Goal: Transaction & Acquisition: Purchase product/service

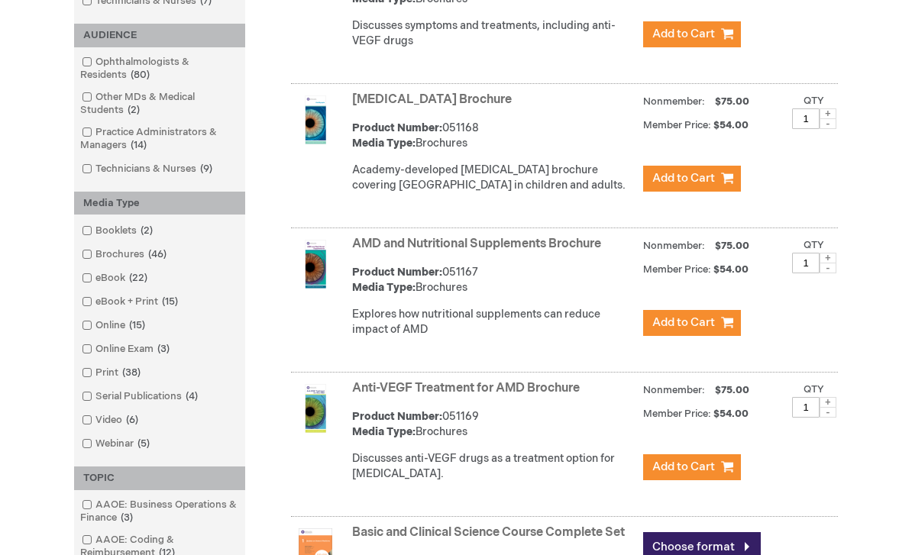
scroll to position [403, 0]
click at [82, 271] on input "checkbox" at bounding box center [81, 276] width 10 height 10
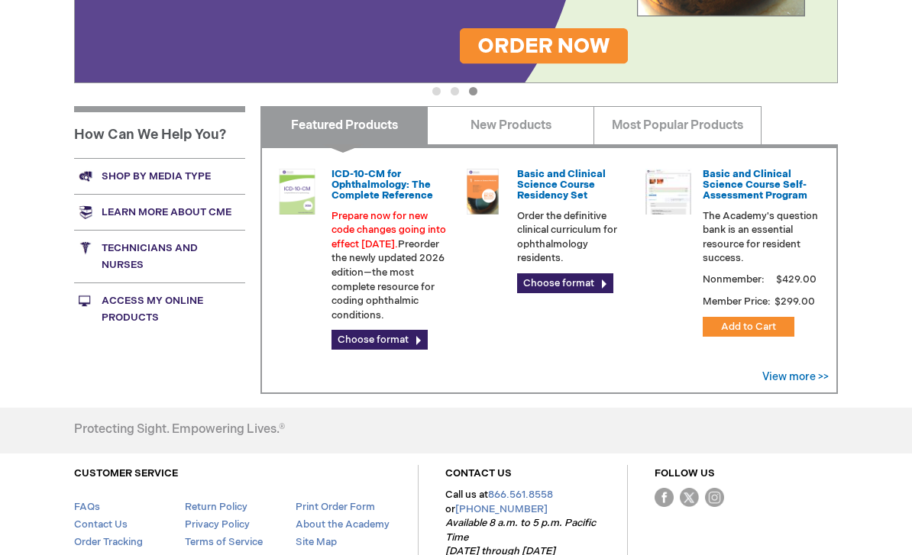
scroll to position [439, 0]
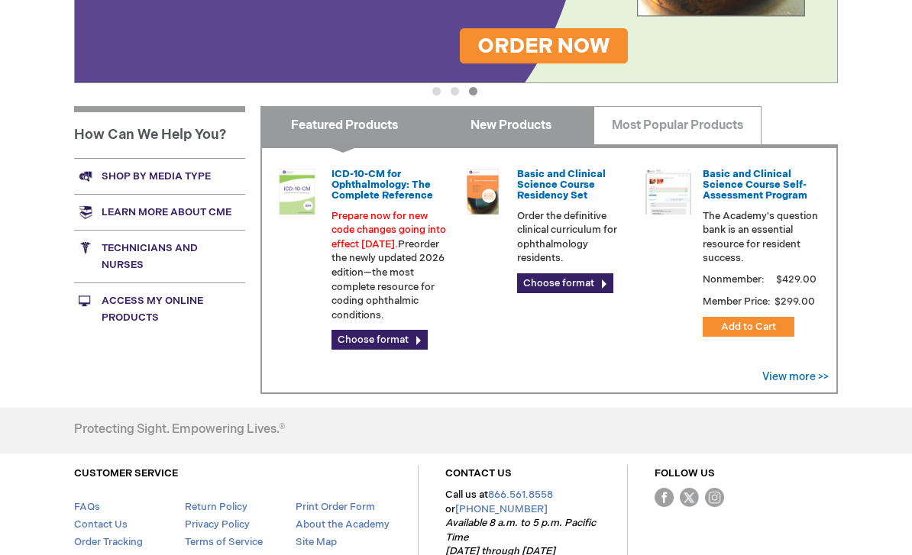
click at [526, 133] on link "New Products" at bounding box center [510, 125] width 167 height 38
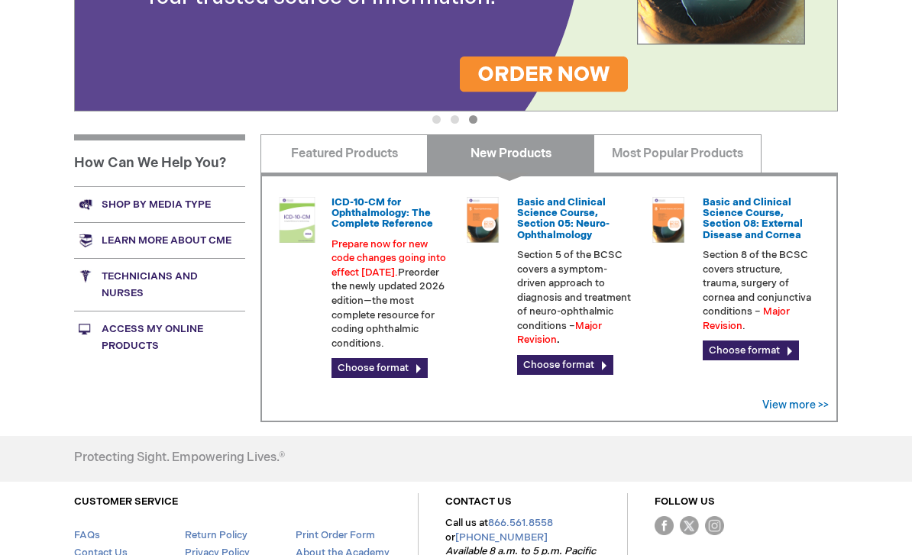
scroll to position [409, 0]
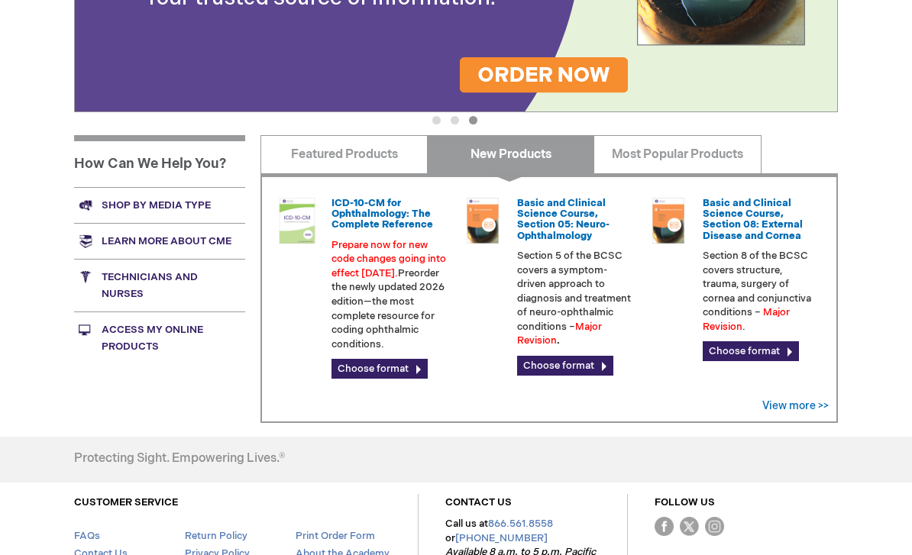
click at [800, 404] on link "View more >>" at bounding box center [795, 406] width 66 height 13
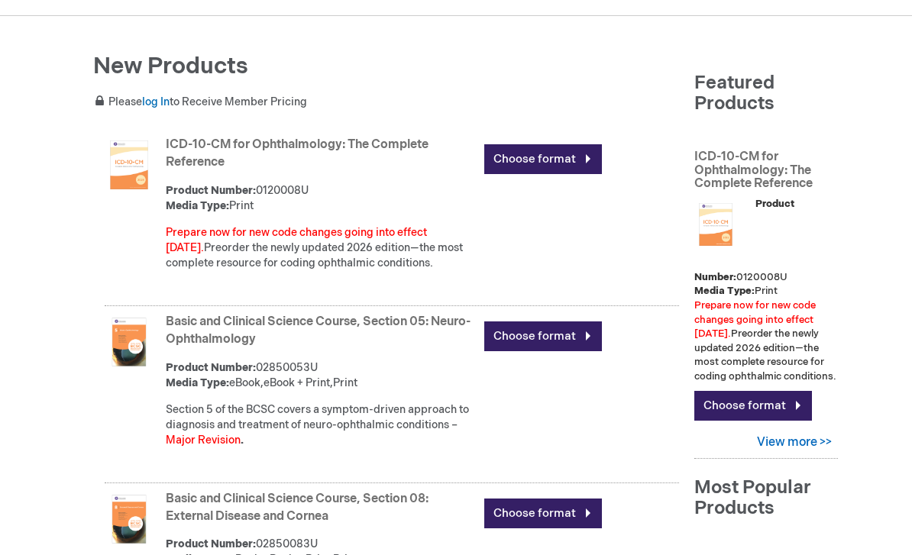
scroll to position [147, 0]
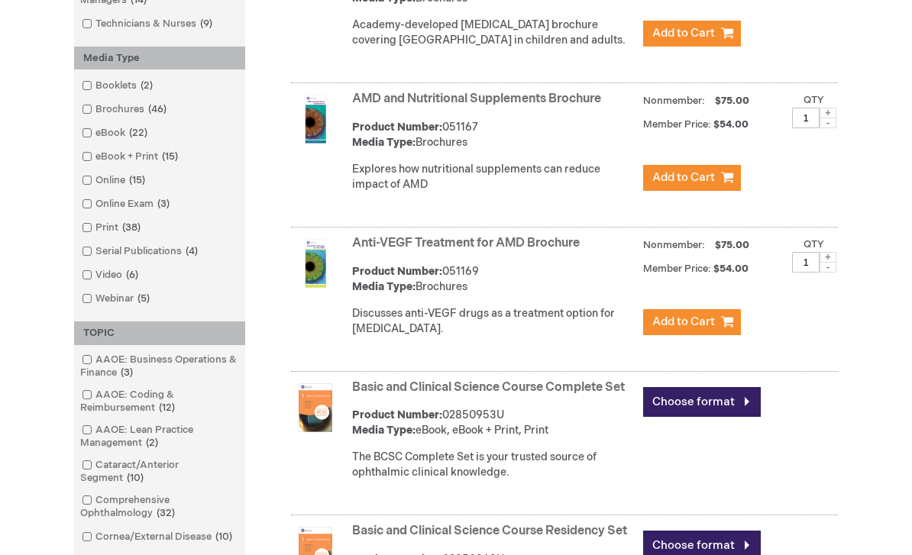
scroll to position [538, 0]
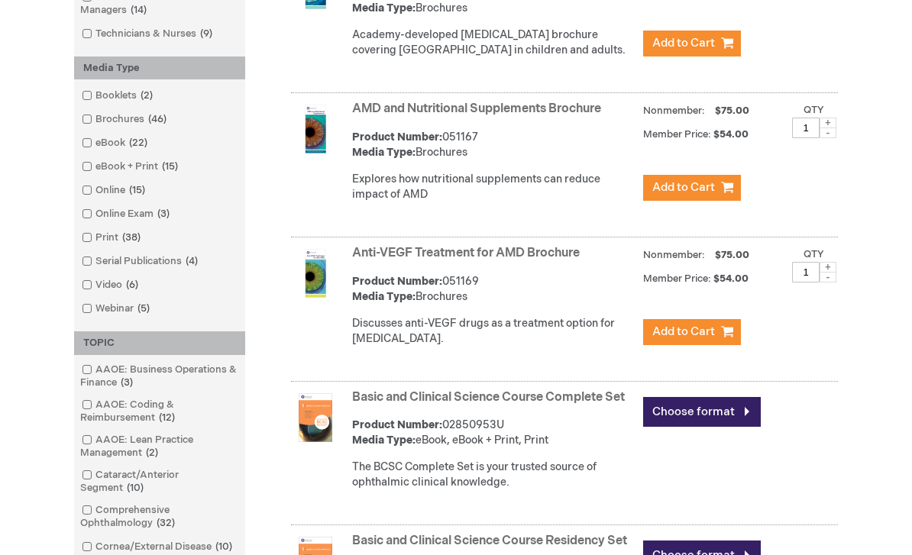
click at [95, 170] on link "eBook + Print 15 items" at bounding box center [131, 167] width 106 height 15
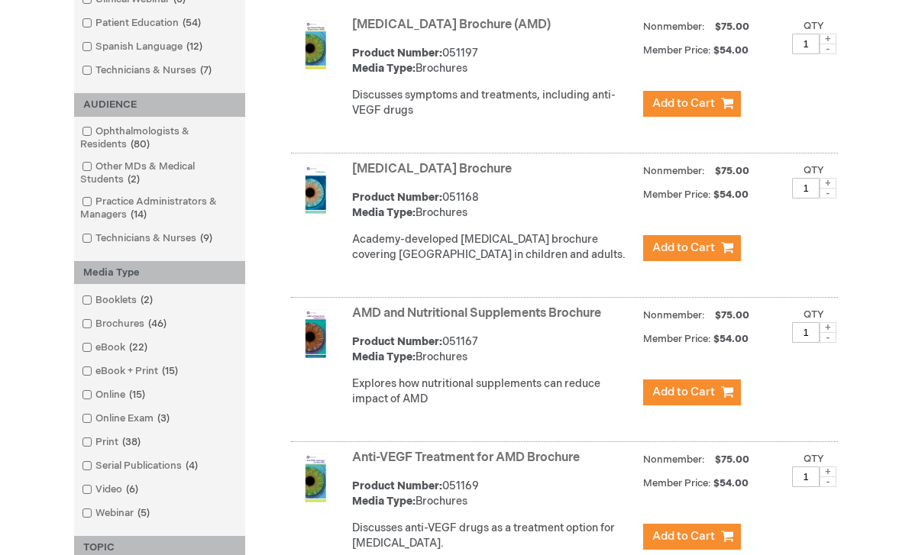
scroll to position [334, 0]
click at [95, 351] on link "eBook 22 items" at bounding box center [116, 348] width 76 height 15
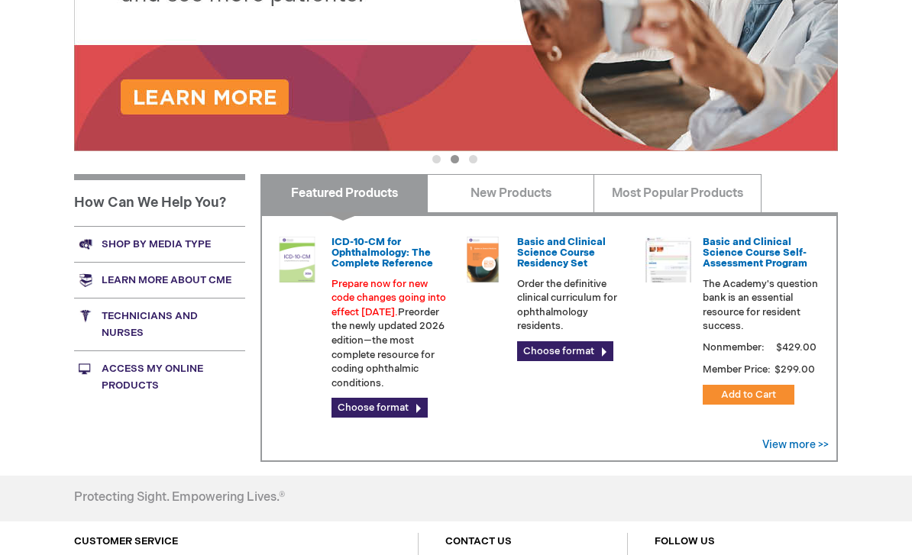
scroll to position [375, 0]
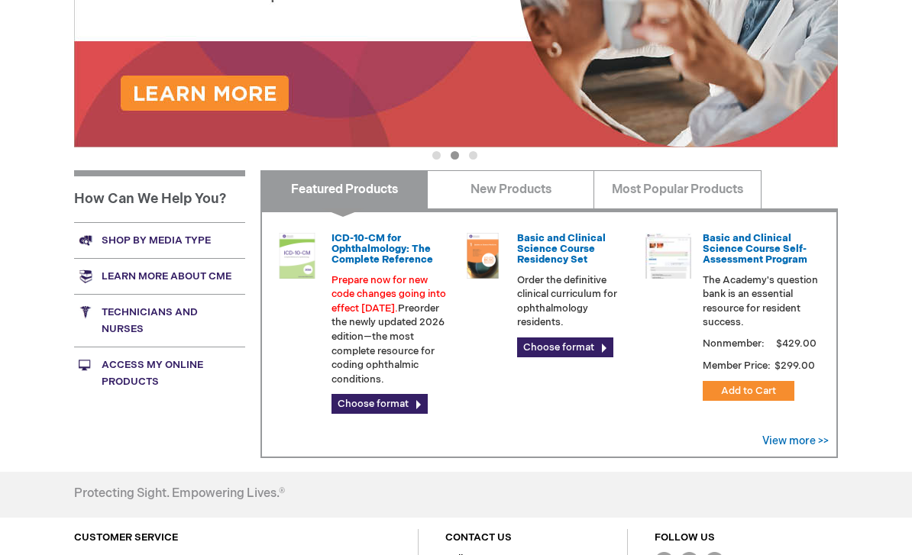
click at [174, 235] on link "Shop by media type" at bounding box center [159, 240] width 171 height 36
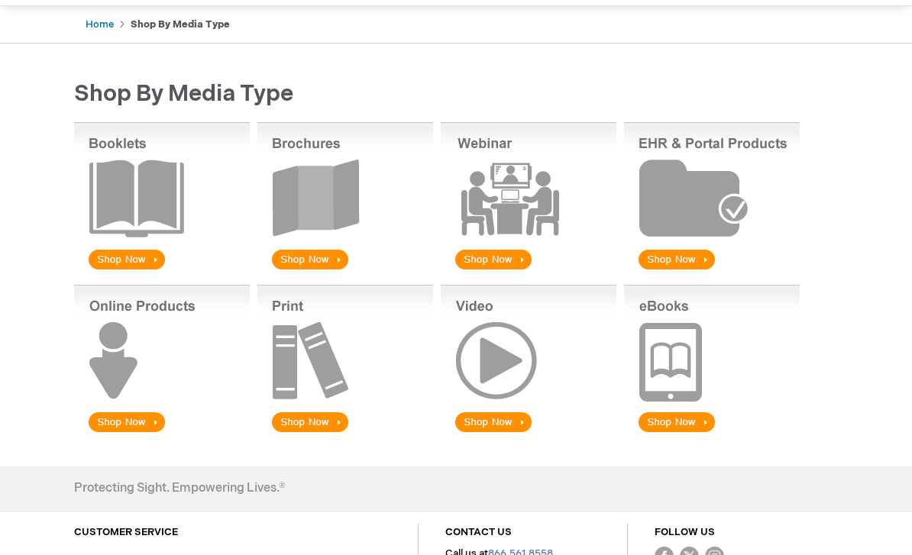
scroll to position [144, 0]
click at [677, 426] on img at bounding box center [712, 360] width 176 height 150
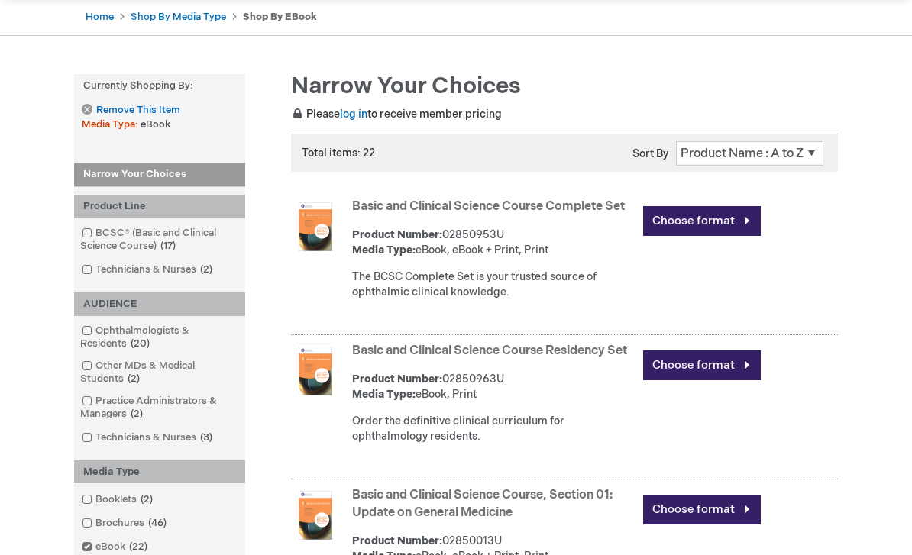
scroll to position [154, 0]
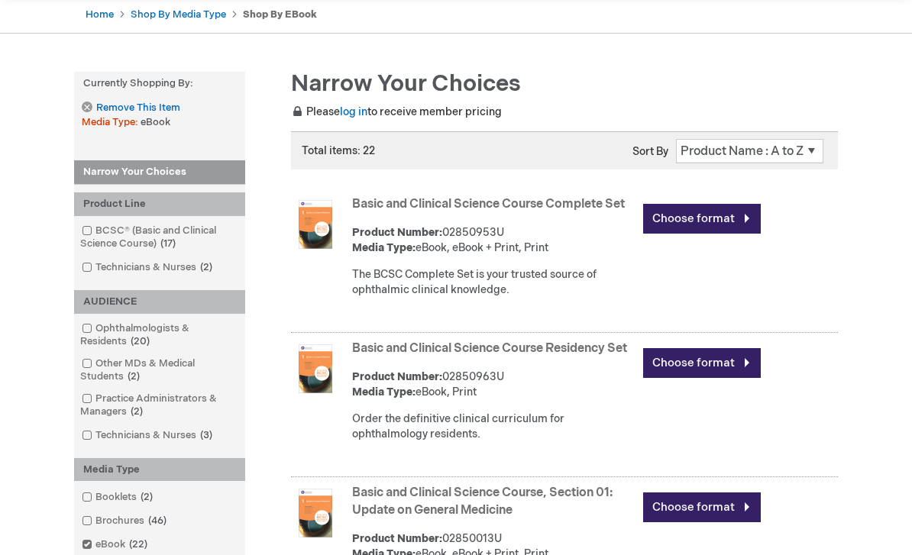
click at [715, 221] on link "Choose format" at bounding box center [702, 220] width 118 height 30
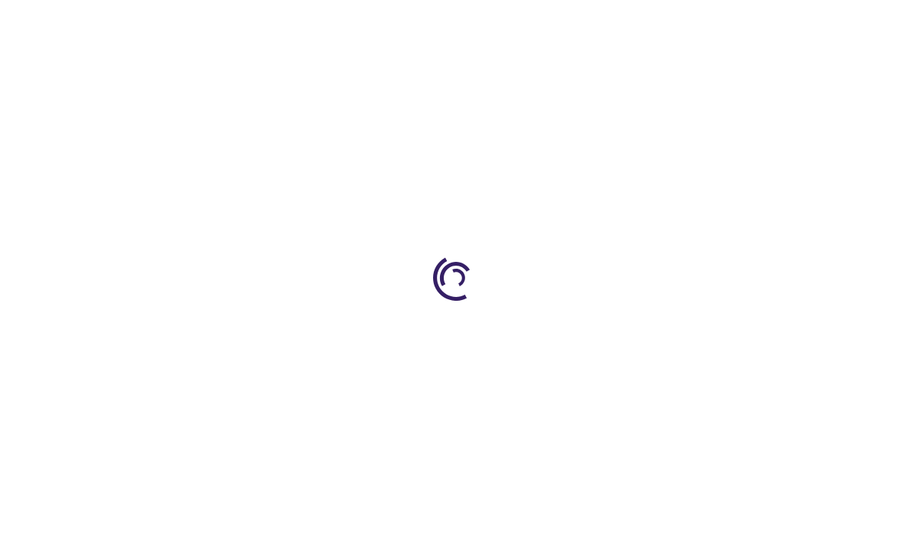
type input "0"
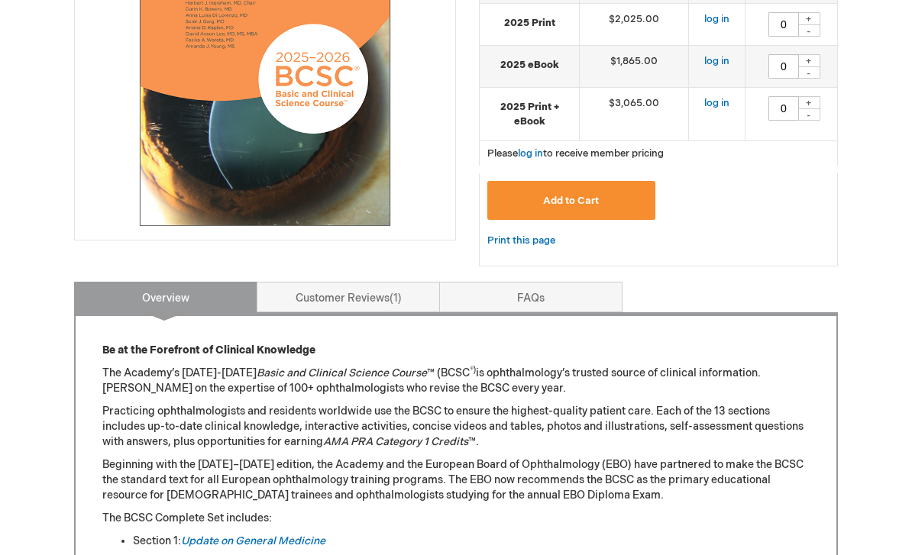
scroll to position [350, 0]
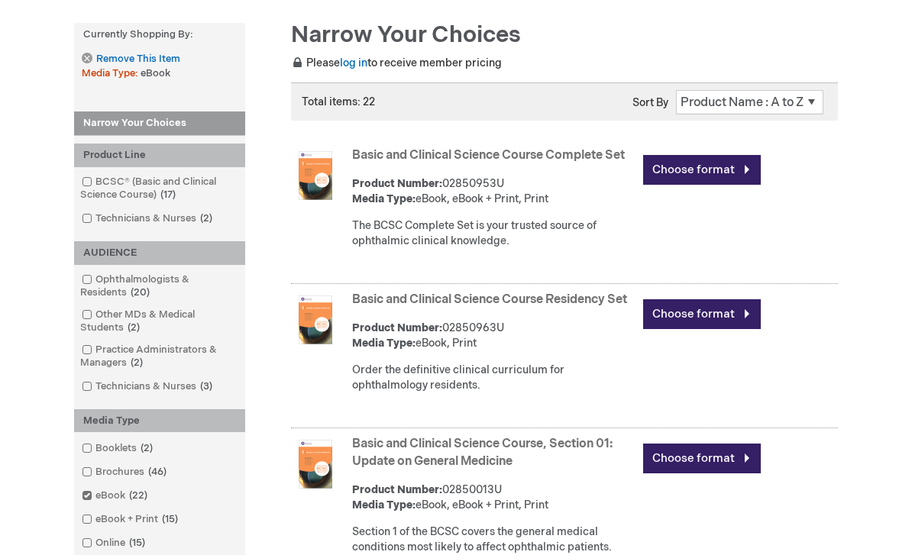
scroll to position [160, 0]
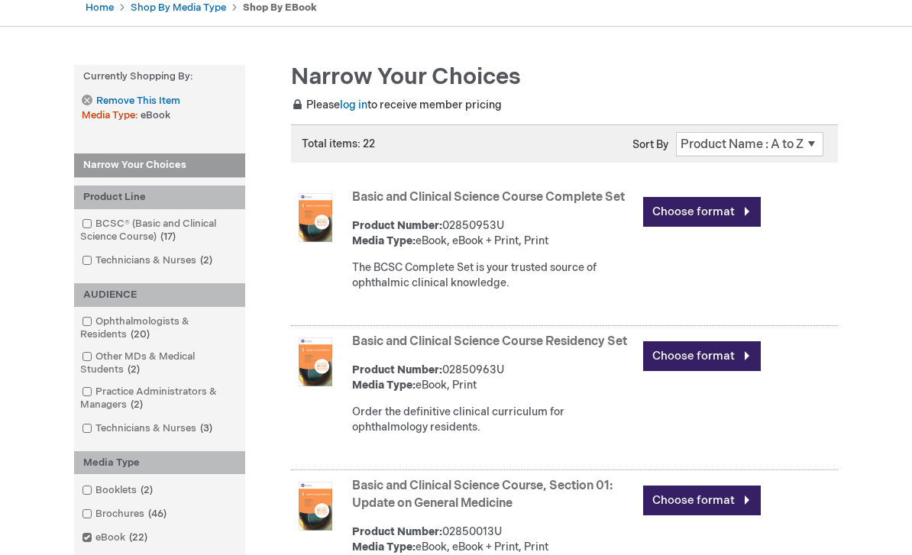
click at [584, 348] on link "Basic and Clinical Science Course Residency Set" at bounding box center [489, 342] width 275 height 15
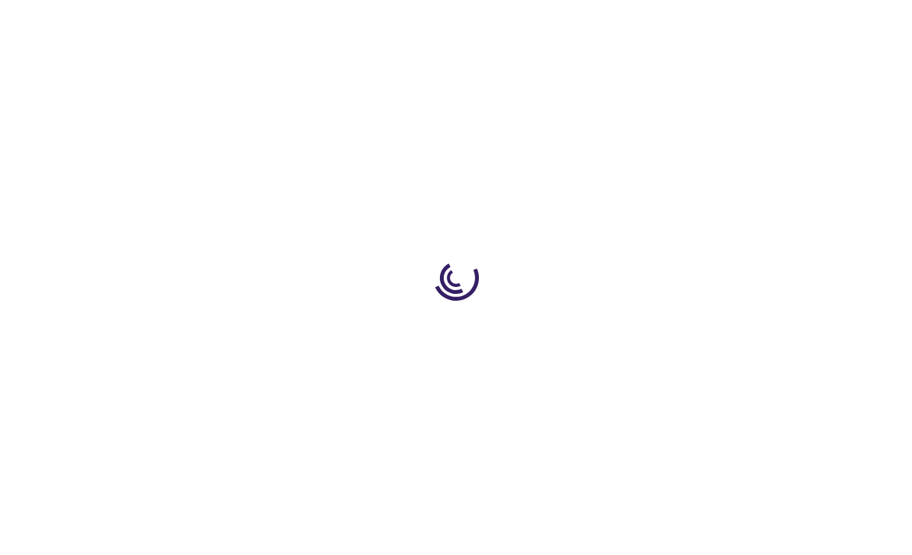
type input "0"
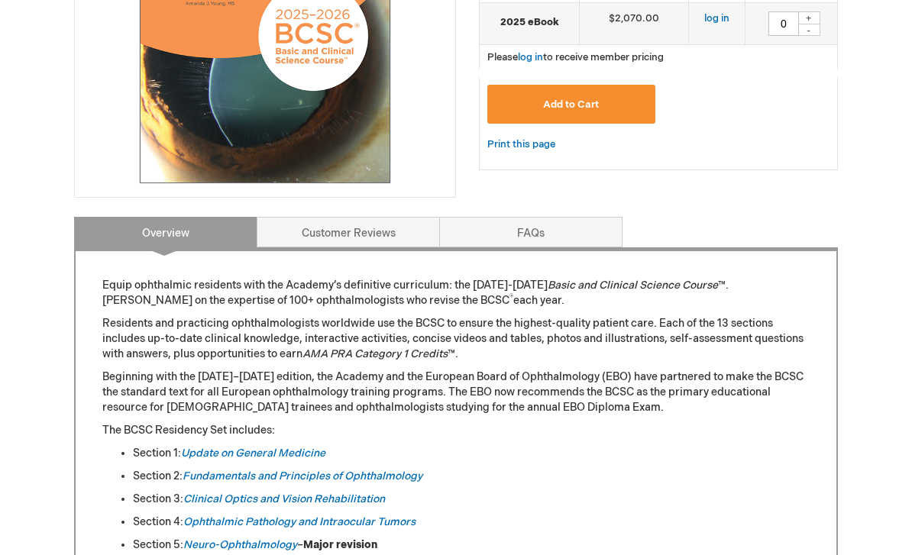
scroll to position [399, 0]
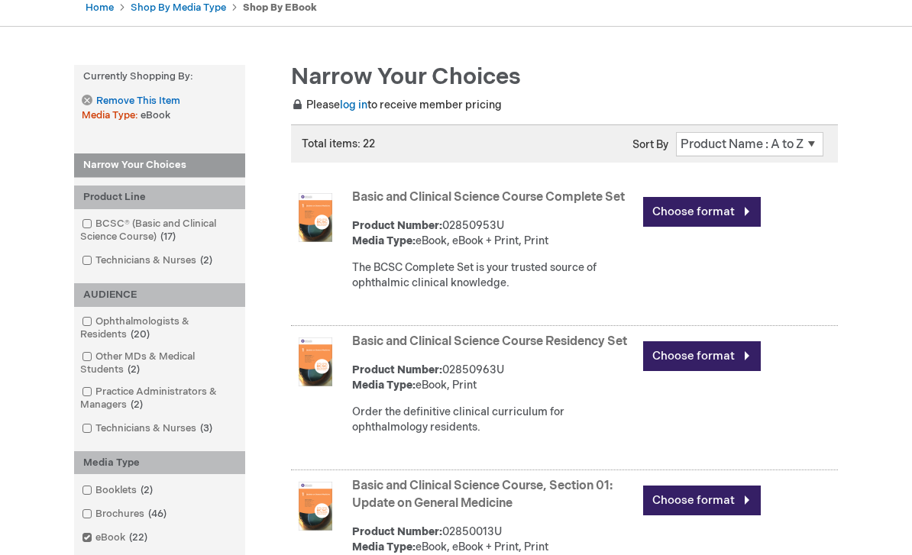
click at [595, 199] on link "Basic and Clinical Science Course Complete Set" at bounding box center [488, 197] width 273 height 15
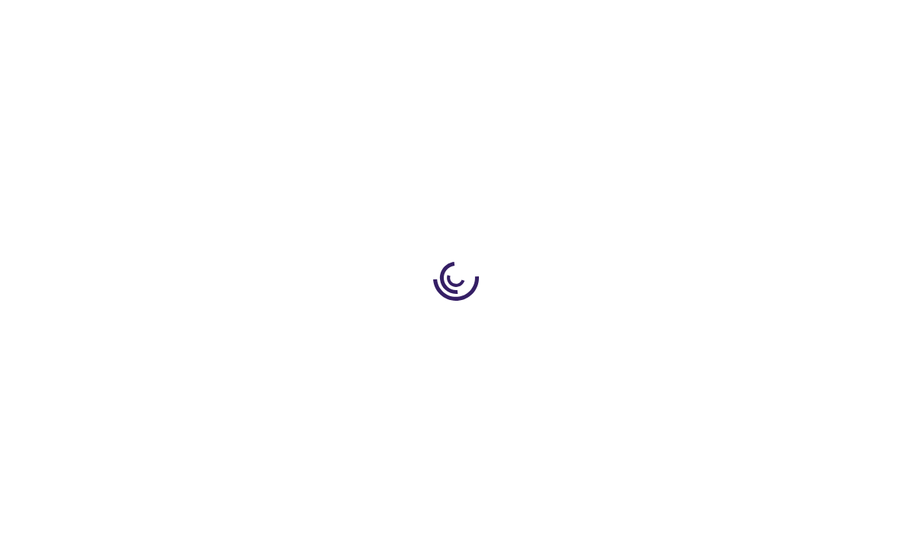
type input "0"
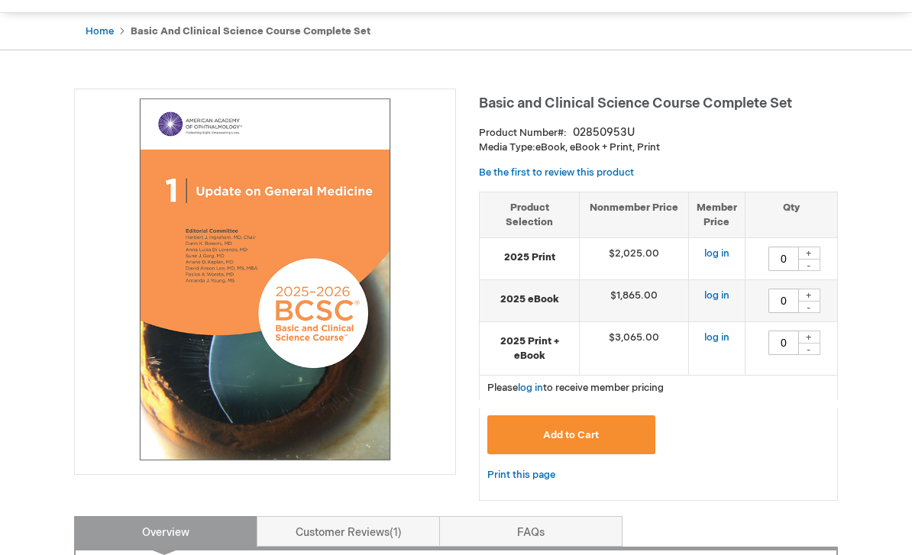
scroll to position [108, 0]
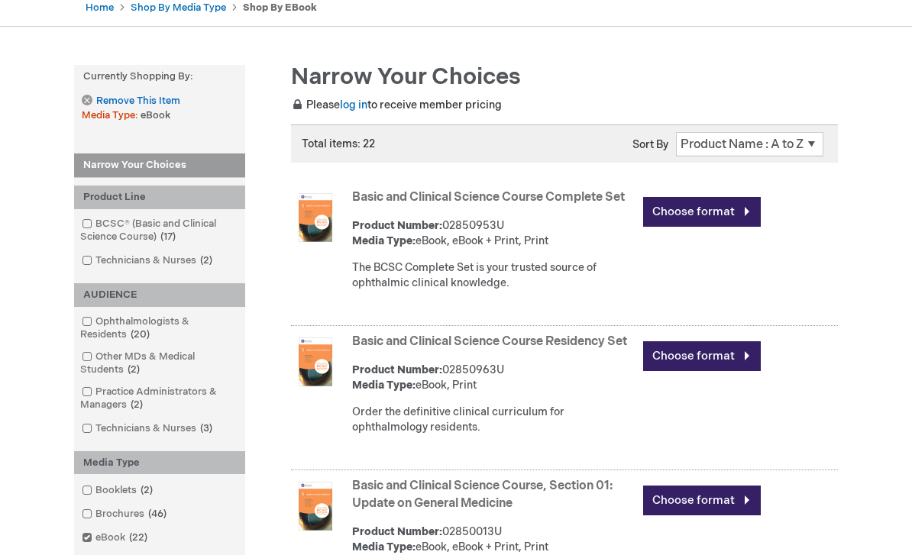
click at [377, 347] on link "Basic and Clinical Science Course Residency Set" at bounding box center [489, 341] width 275 height 15
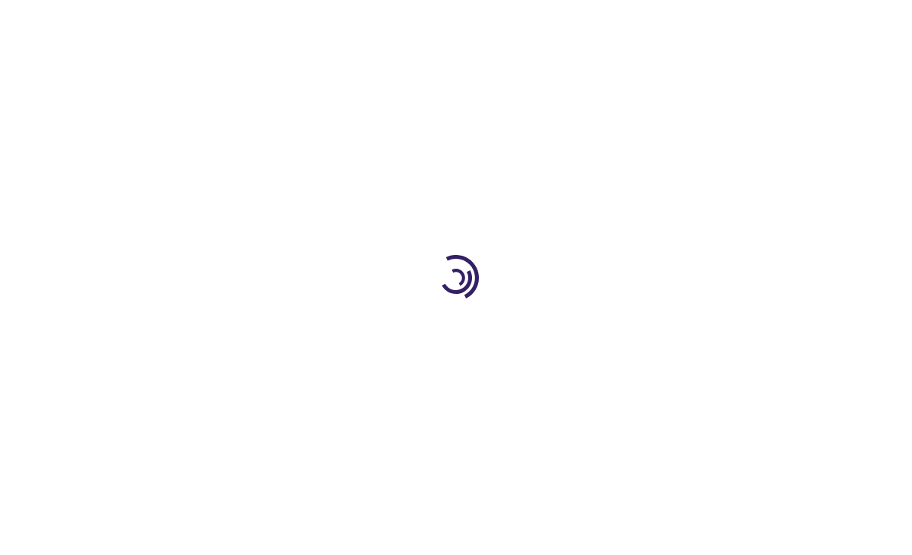
type input "0"
